Goal: Transaction & Acquisition: Purchase product/service

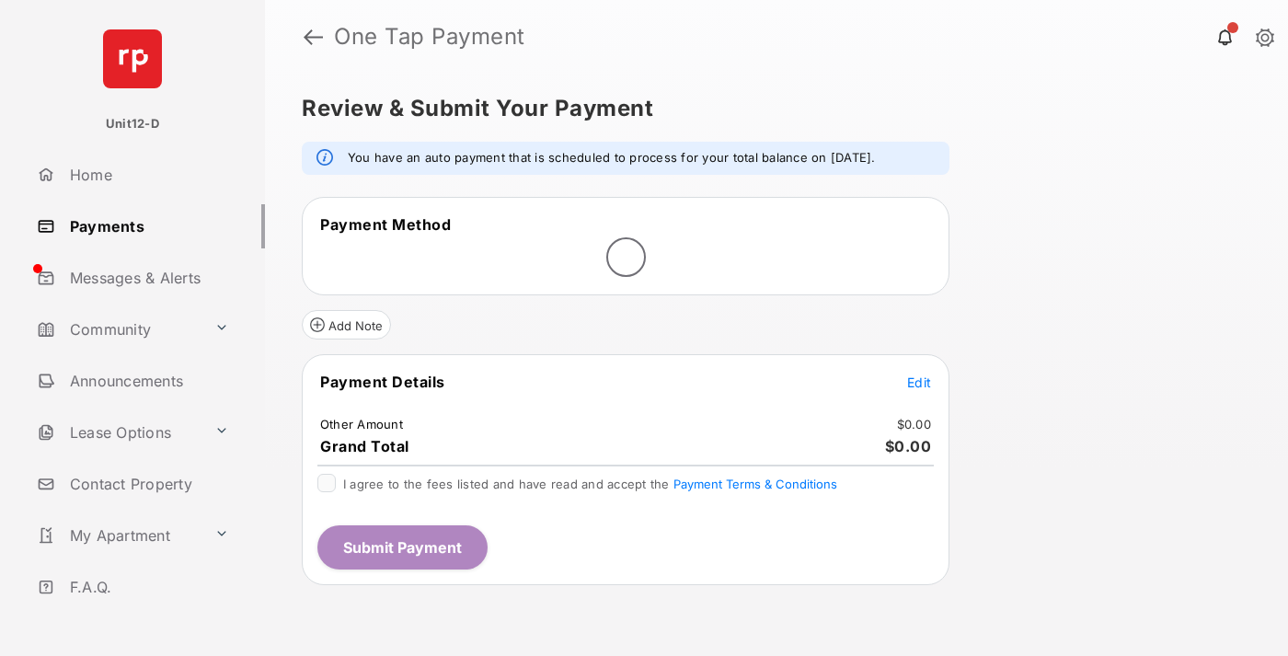
click at [919, 382] on span "Edit" at bounding box center [919, 382] width 24 height 16
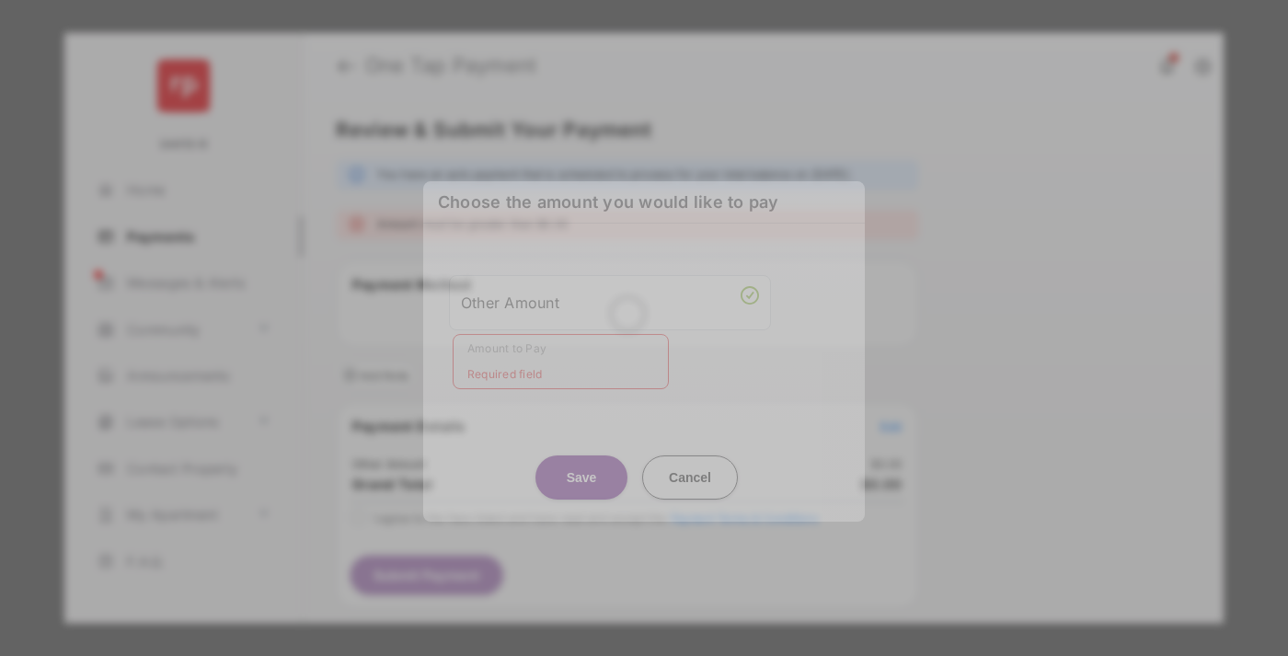
click at [610, 302] on div "Other Amount" at bounding box center [610, 302] width 298 height 31
type input "****"
click at [581, 457] on button "Save" at bounding box center [581, 477] width 92 height 44
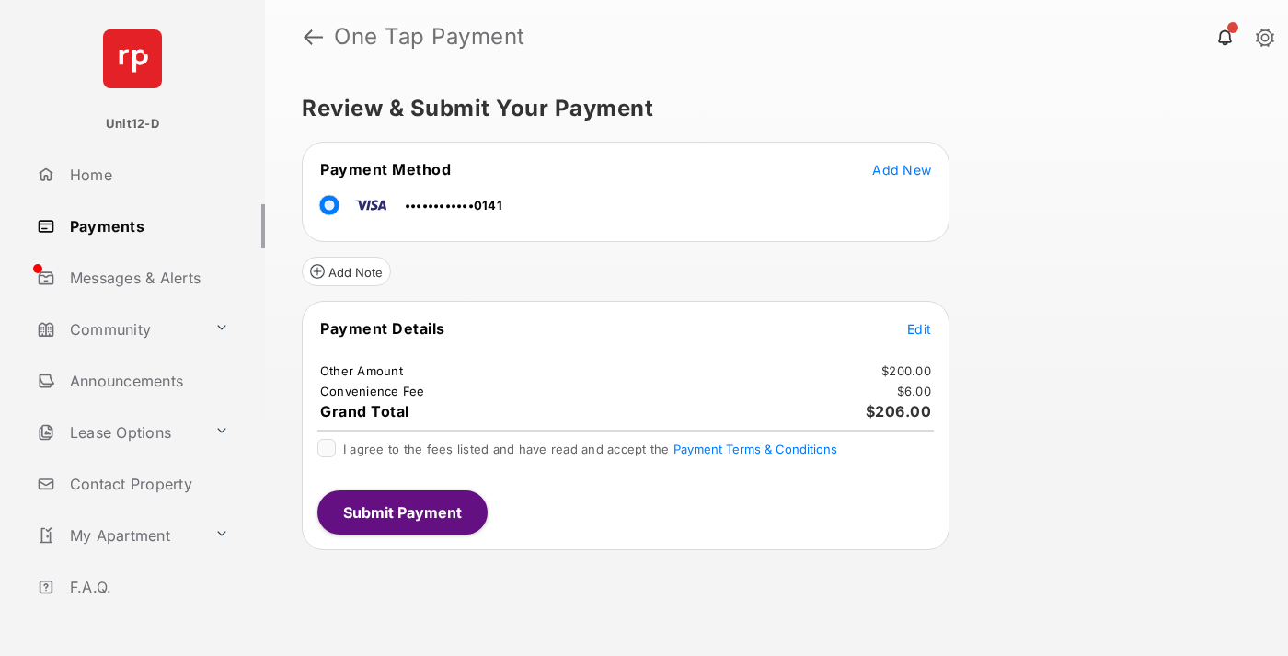
click at [401, 511] on button "Submit Payment" at bounding box center [402, 512] width 170 height 44
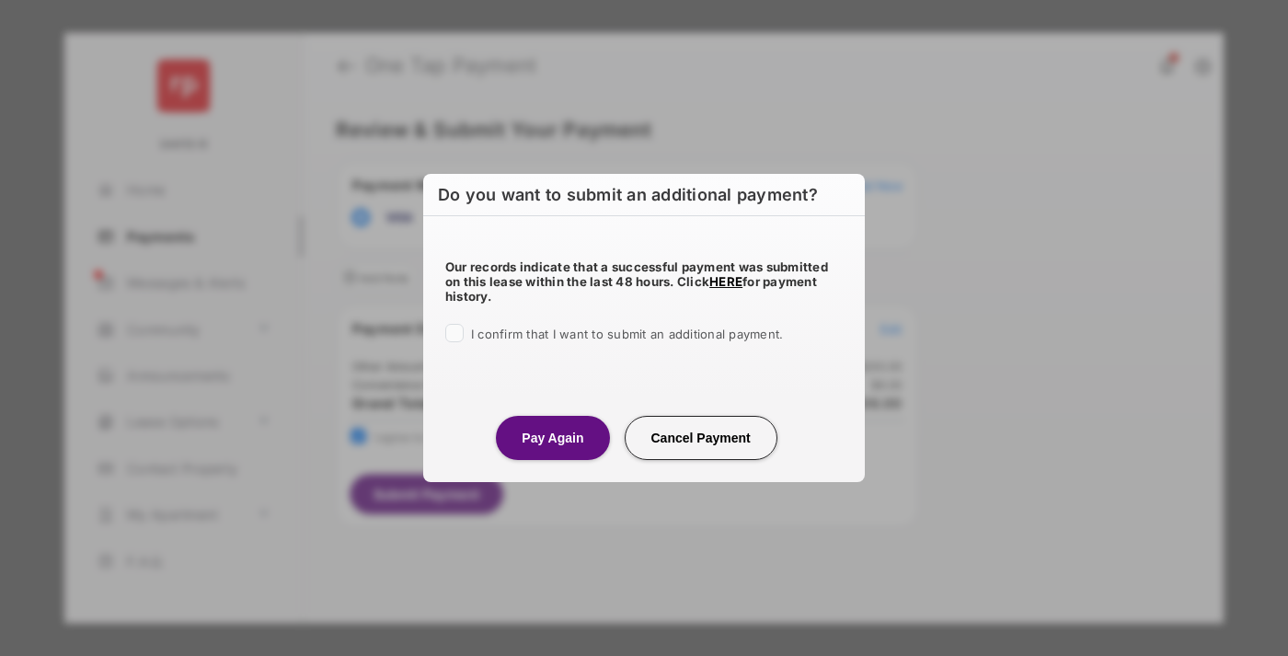
click at [552, 437] on button "Pay Again" at bounding box center [552, 438] width 113 height 44
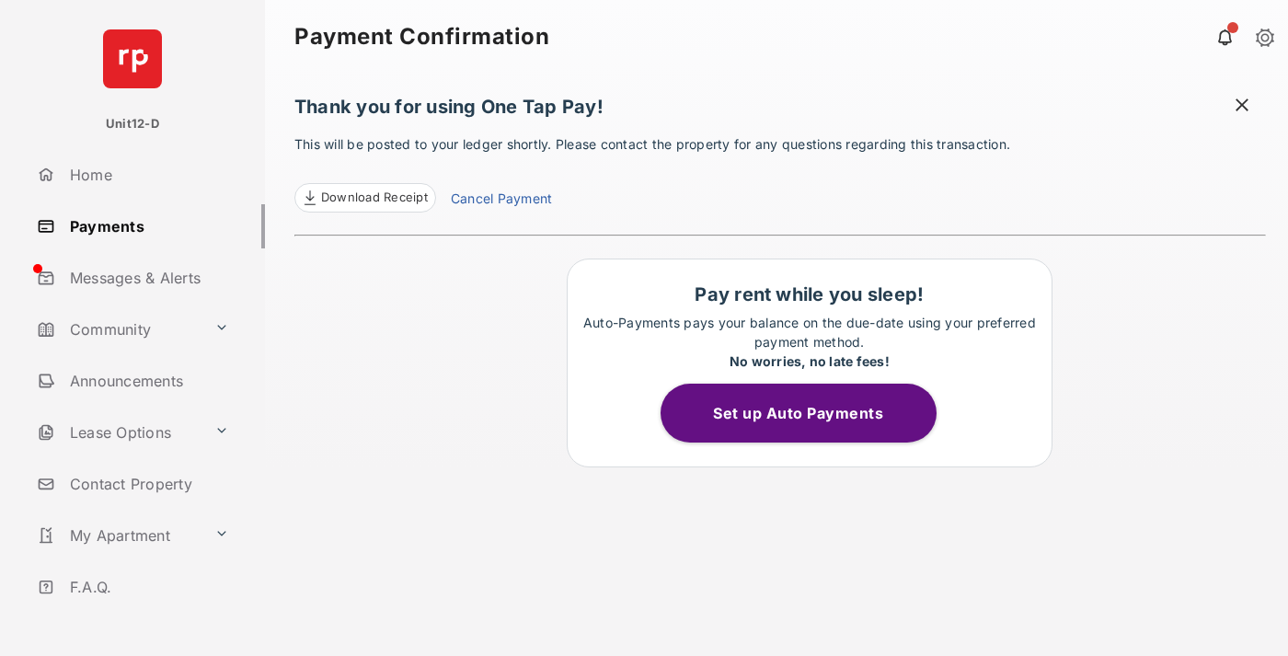
click at [809, 413] on button "Set up Auto Payments" at bounding box center [798, 413] width 276 height 59
